Goal: Task Accomplishment & Management: Manage account settings

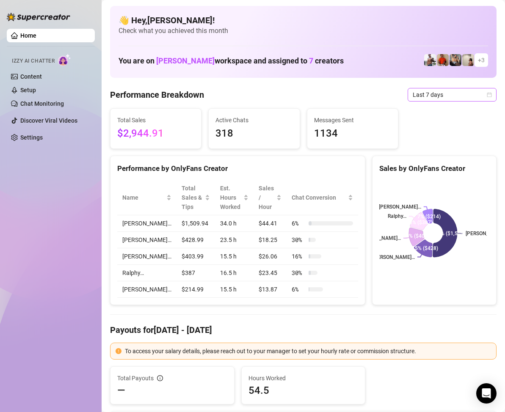
click at [487, 94] on icon "calendar" at bounding box center [489, 94] width 5 height 5
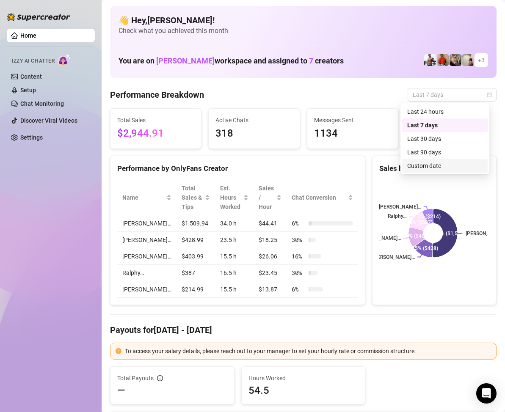
click at [439, 164] on div "Custom date" at bounding box center [444, 165] width 75 height 9
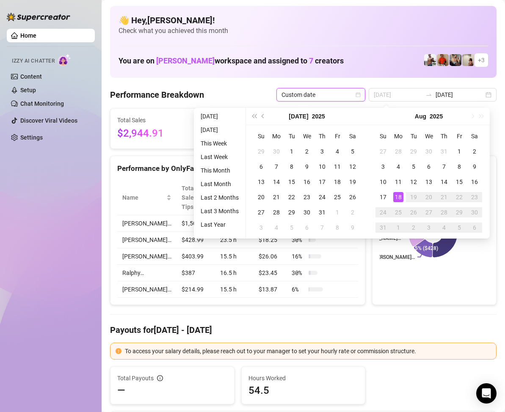
type input "[DATE]"
click at [398, 195] on div "18" at bounding box center [398, 197] width 10 height 10
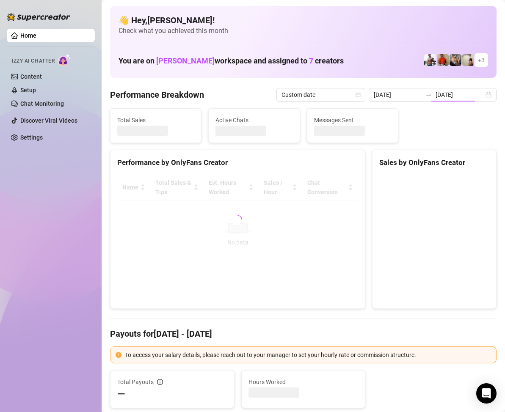
type input "[DATE]"
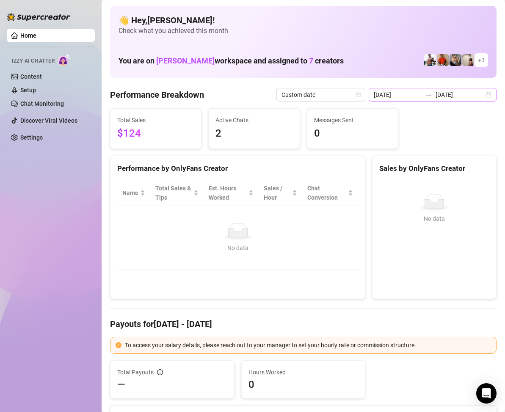
click at [482, 96] on div "[DATE] [DATE]" at bounding box center [433, 95] width 128 height 14
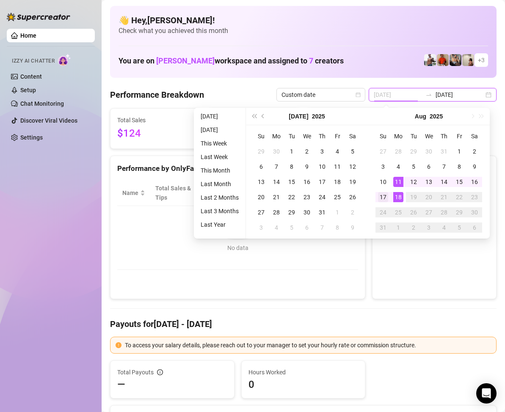
type input "[DATE]"
click at [388, 194] on td "17" at bounding box center [382, 197] width 15 height 15
click at [388, 194] on div "17" at bounding box center [383, 197] width 10 height 10
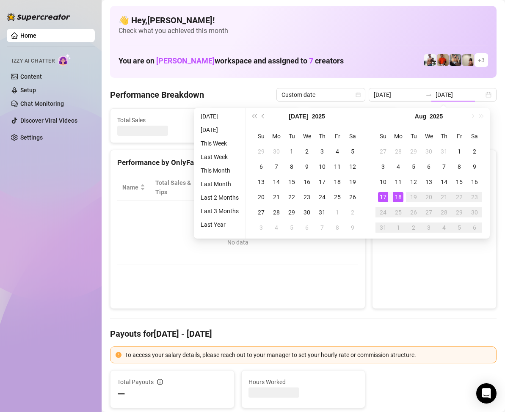
type input "[DATE]"
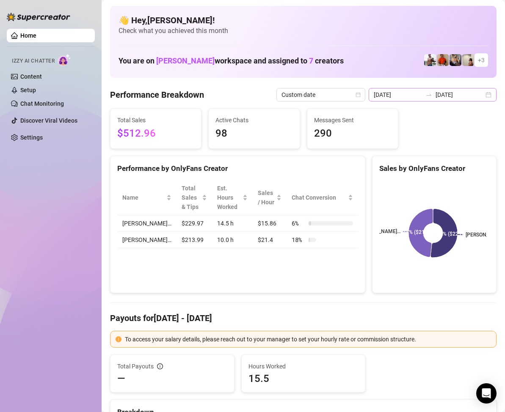
click at [481, 97] on div "[DATE] [DATE]" at bounding box center [433, 95] width 128 height 14
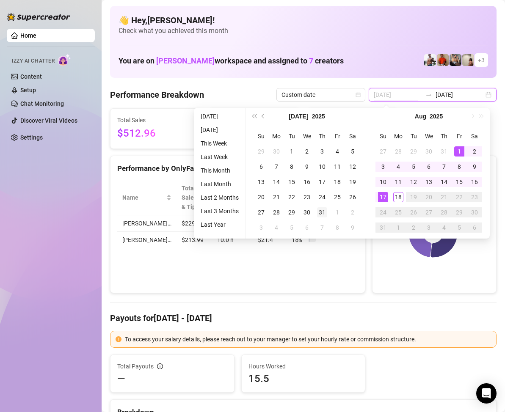
type input "[DATE]"
click at [321, 211] on div "31" at bounding box center [322, 212] width 10 height 10
type input "[DATE]"
click at [396, 196] on div "18" at bounding box center [398, 197] width 10 height 10
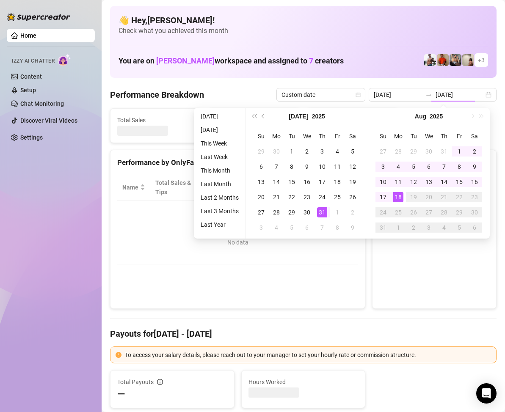
type input "[DATE]"
